Goal: Find contact information: Find contact information

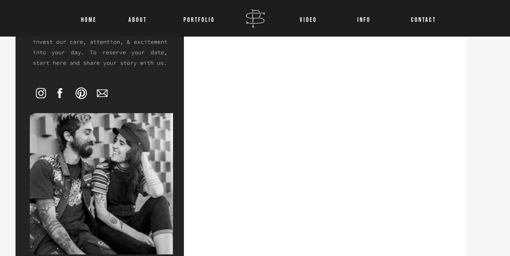
scroll to position [168, 0]
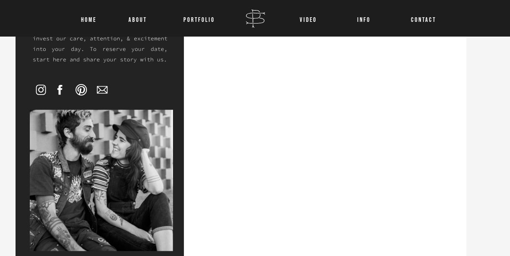
click at [101, 89] on icon at bounding box center [102, 89] width 13 height 13
click at [189, 18] on nav "Portfolio" at bounding box center [199, 18] width 39 height 11
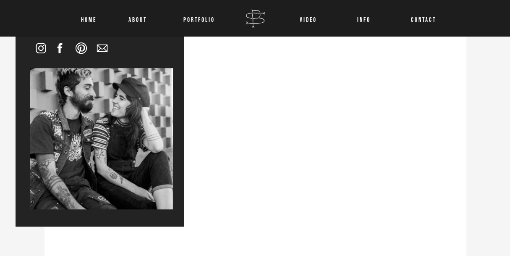
scroll to position [209, 0]
click at [102, 47] on icon at bounding box center [102, 48] width 13 height 13
click at [99, 49] on icon at bounding box center [102, 48] width 10 height 8
click at [456, 131] on div at bounding box center [255, 186] width 422 height 633
click at [57, 49] on icon at bounding box center [59, 48] width 13 height 13
